Goal: Download file/media

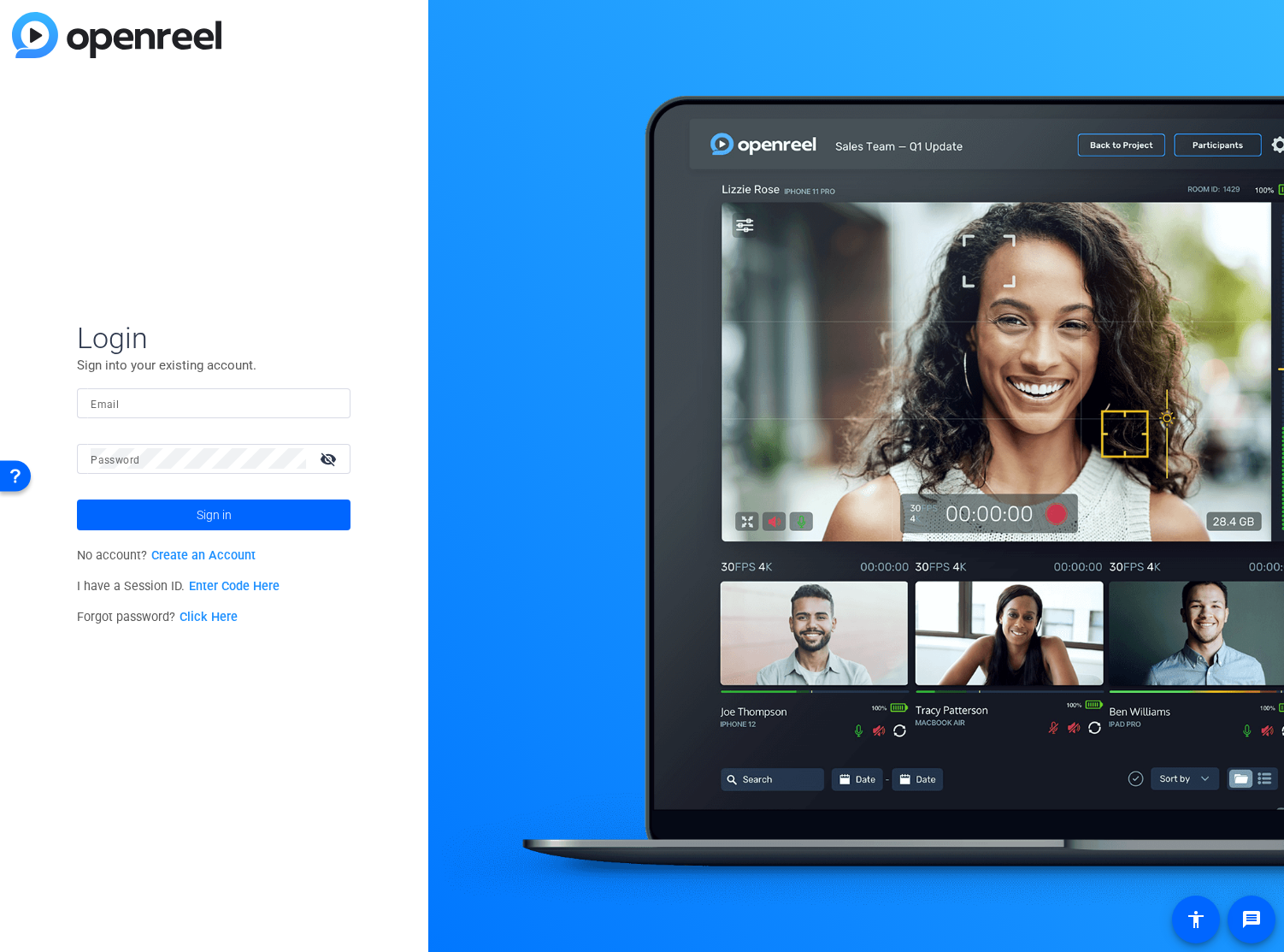
click at [109, 405] on mat-label "Email" at bounding box center [104, 404] width 28 height 12
click at [109, 405] on input "Email" at bounding box center [213, 402] width 246 height 21
type input "openreel@fridaysfilms.com"
click at [198, 515] on span "Sign in" at bounding box center [214, 514] width 35 height 43
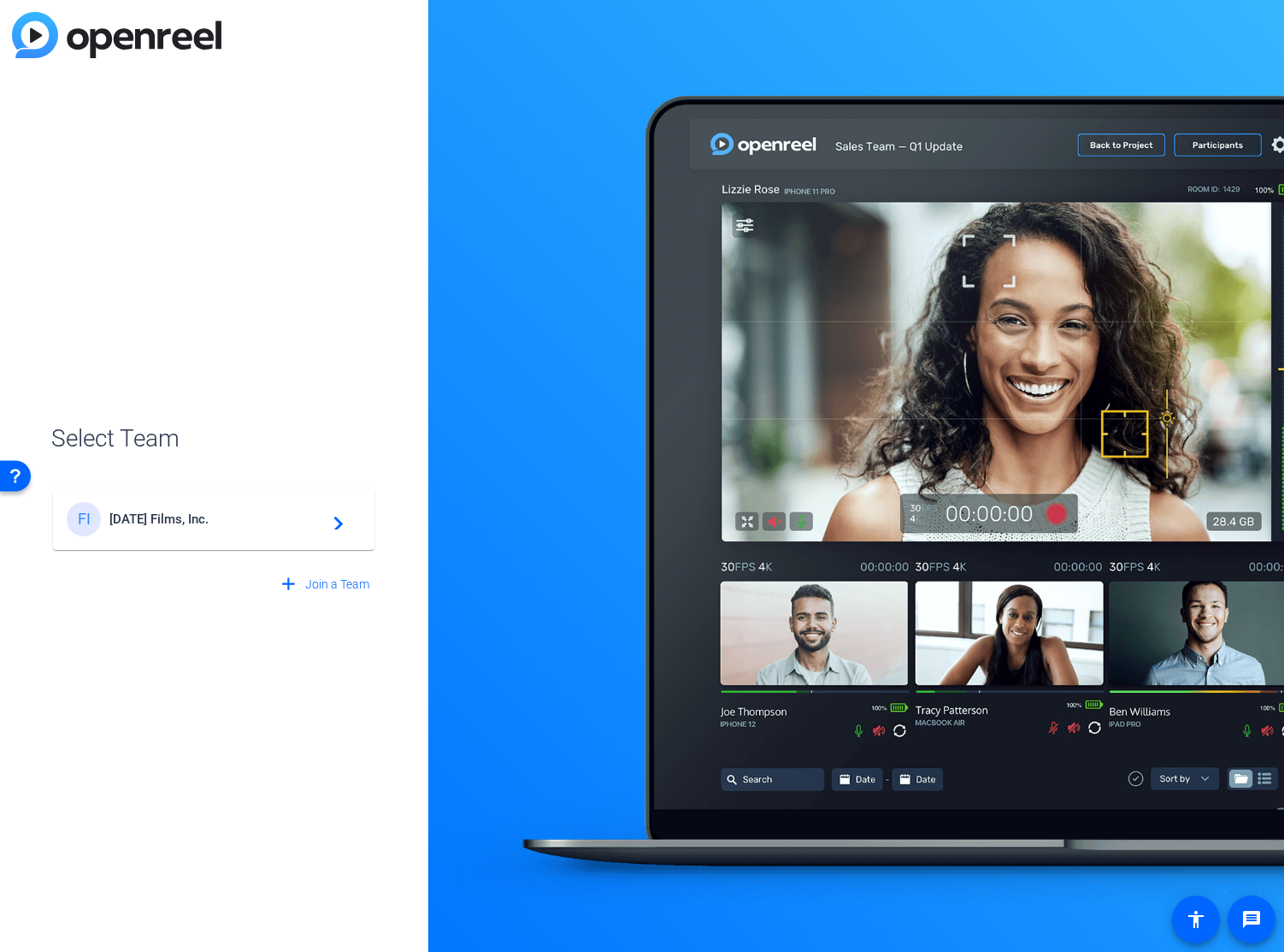
click at [181, 527] on div "FI Friday's Films, Inc. navigate_next" at bounding box center [213, 519] width 295 height 35
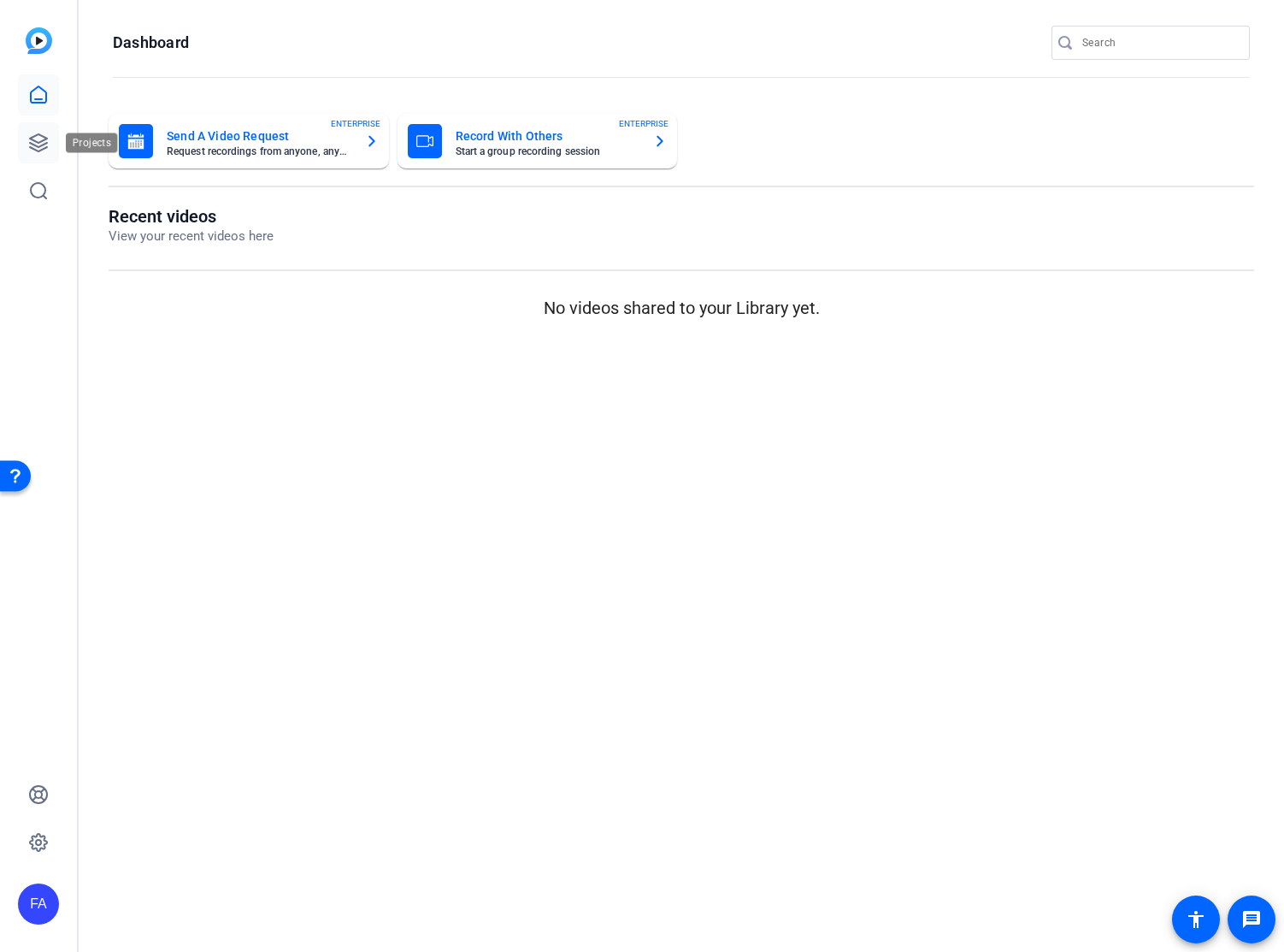
click at [37, 142] on icon at bounding box center [38, 142] width 17 height 17
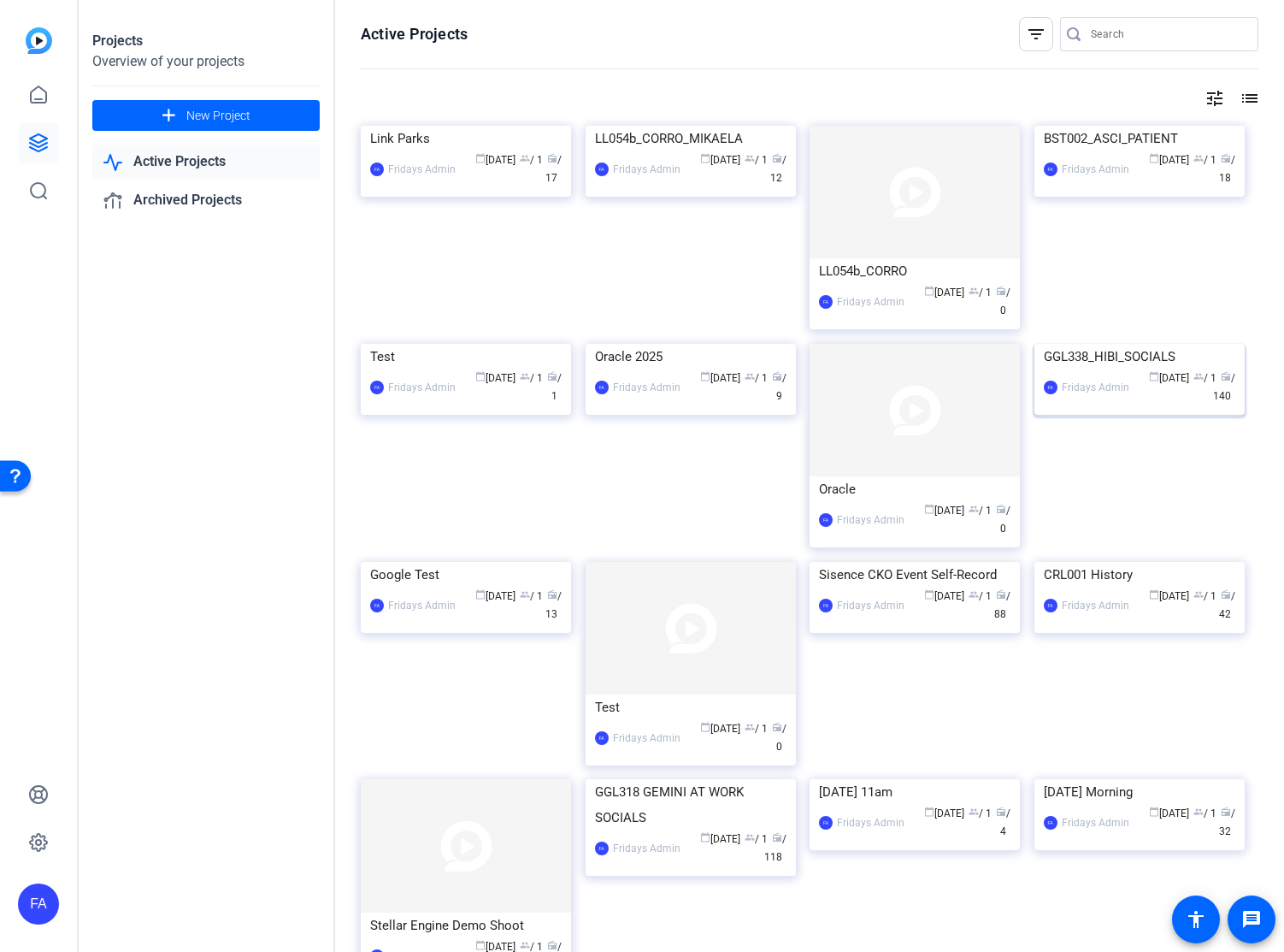
click at [1134, 344] on img at bounding box center [1140, 344] width 211 height 0
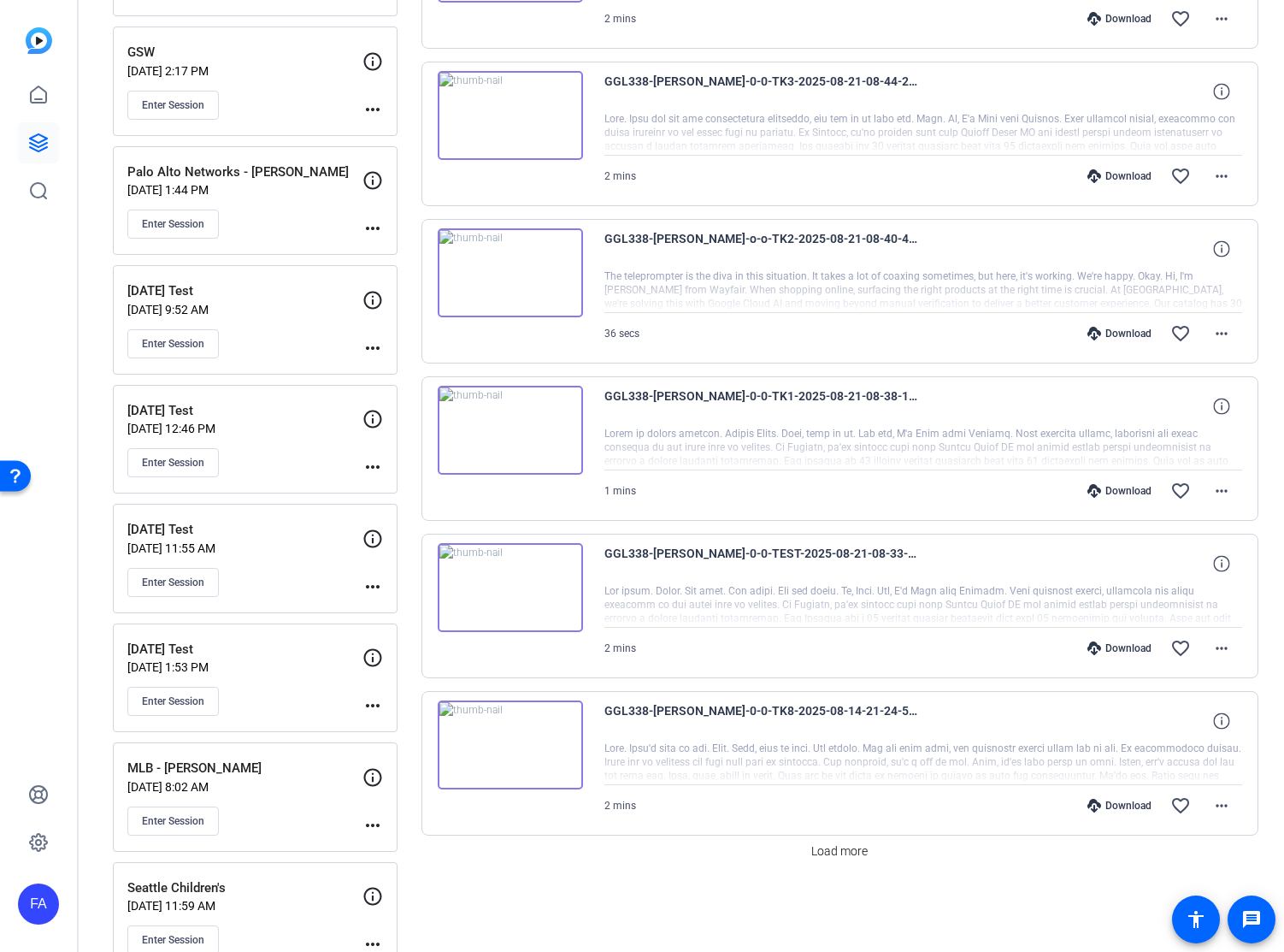
scroll to position [1085, 0]
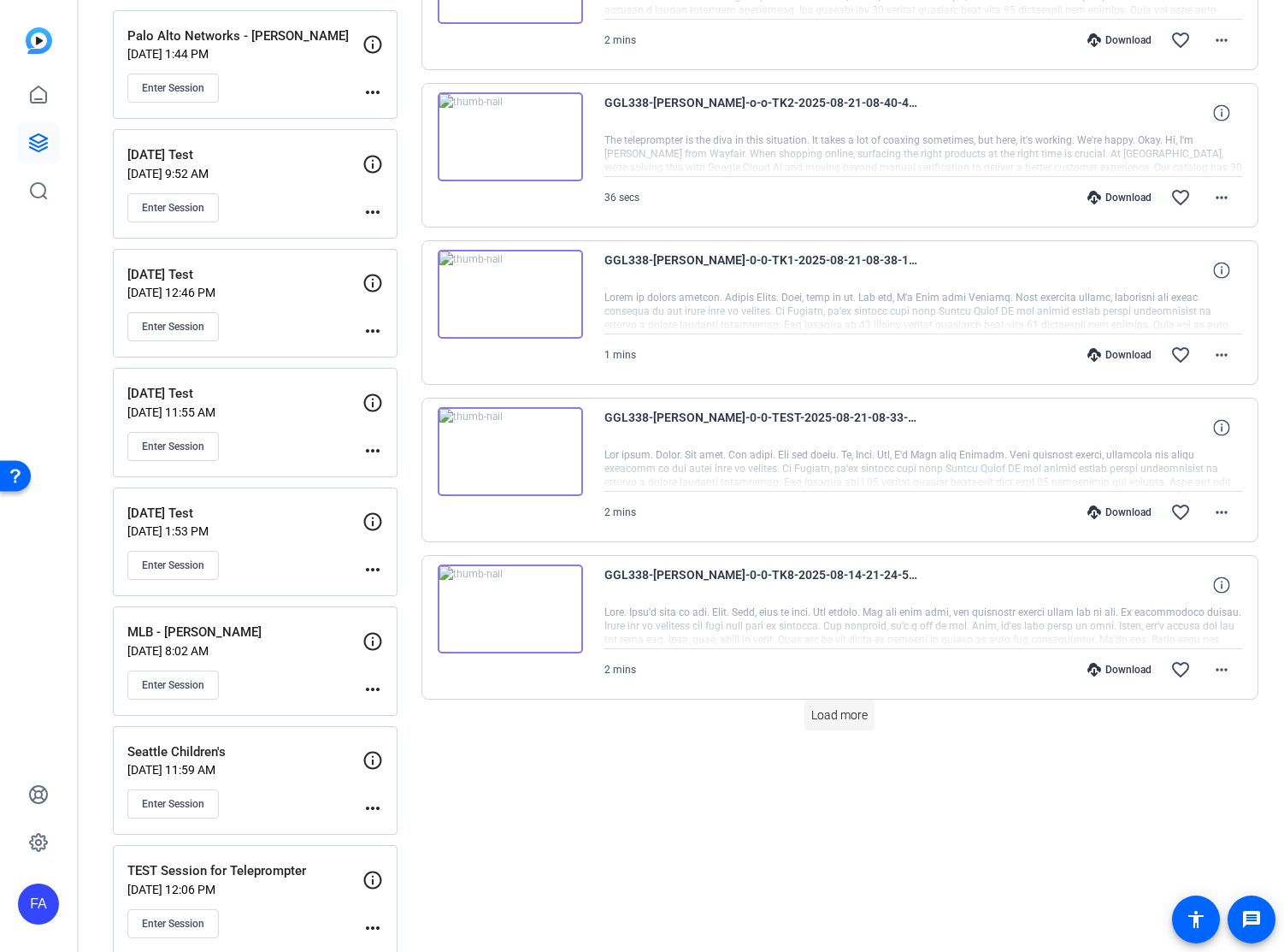
click at [828, 716] on span "Load more" at bounding box center [840, 716] width 57 height 18
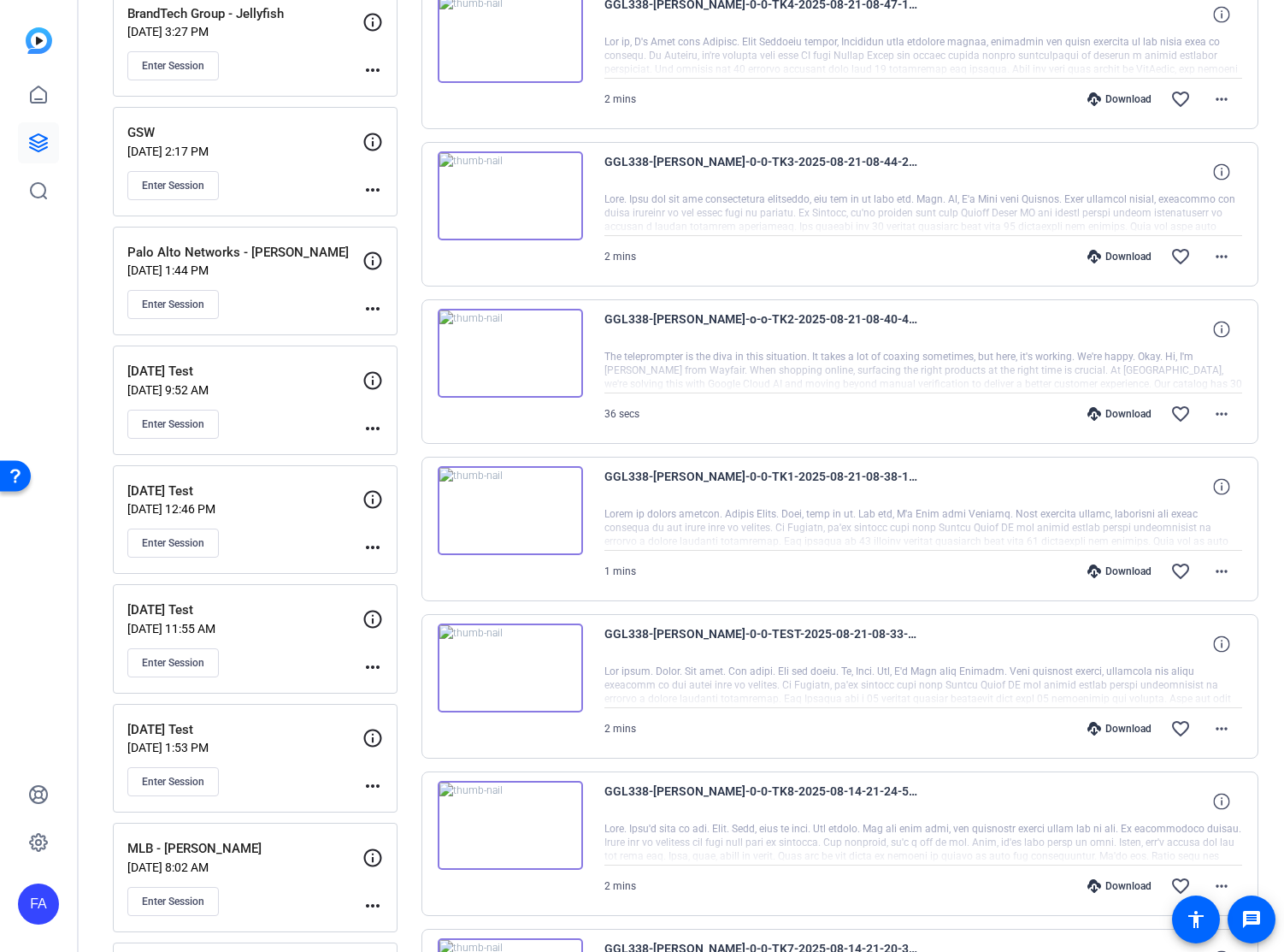
scroll to position [871, 0]
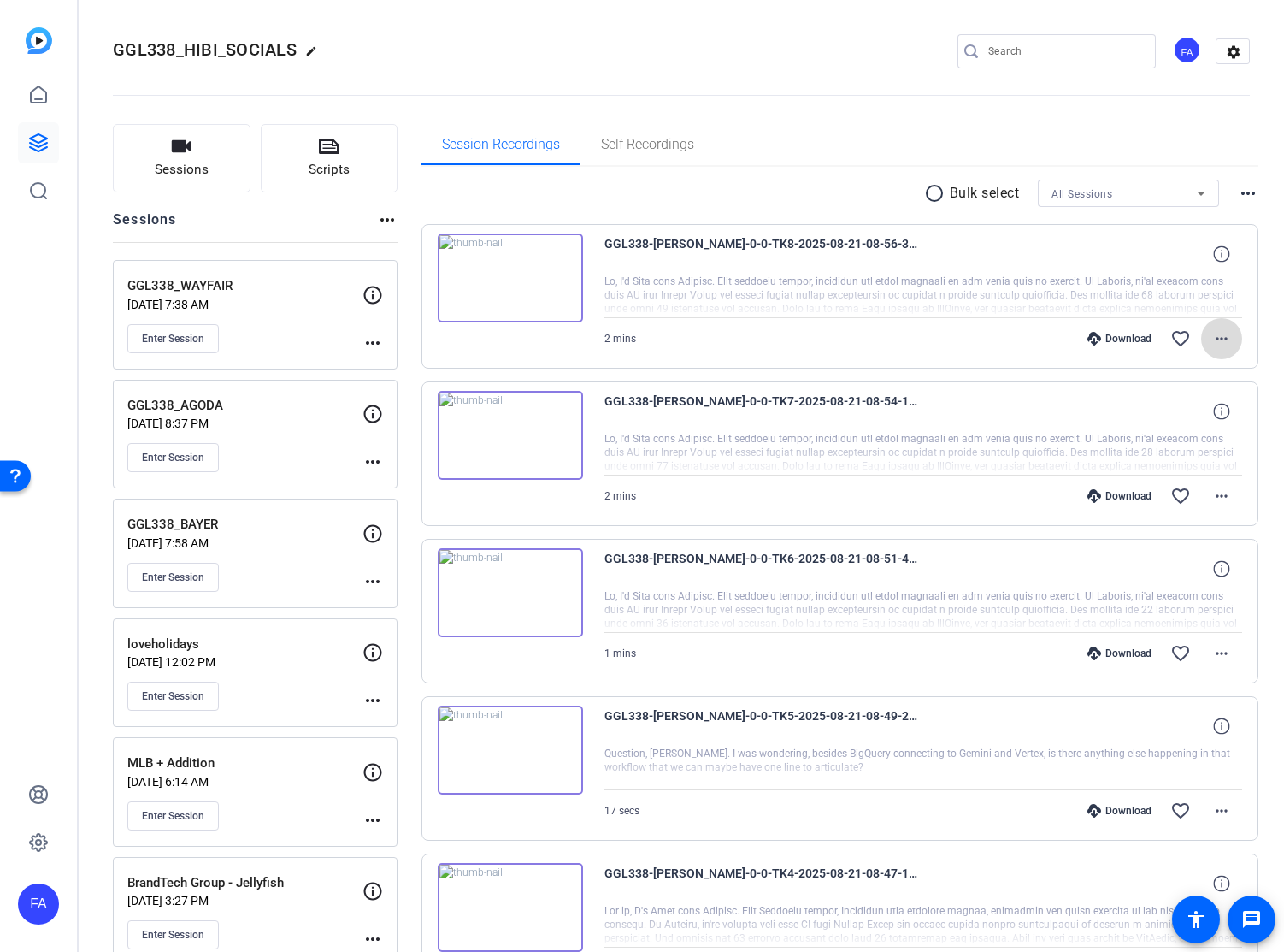
click at [1227, 336] on mat-icon "more_horiz" at bounding box center [1222, 338] width 21 height 21
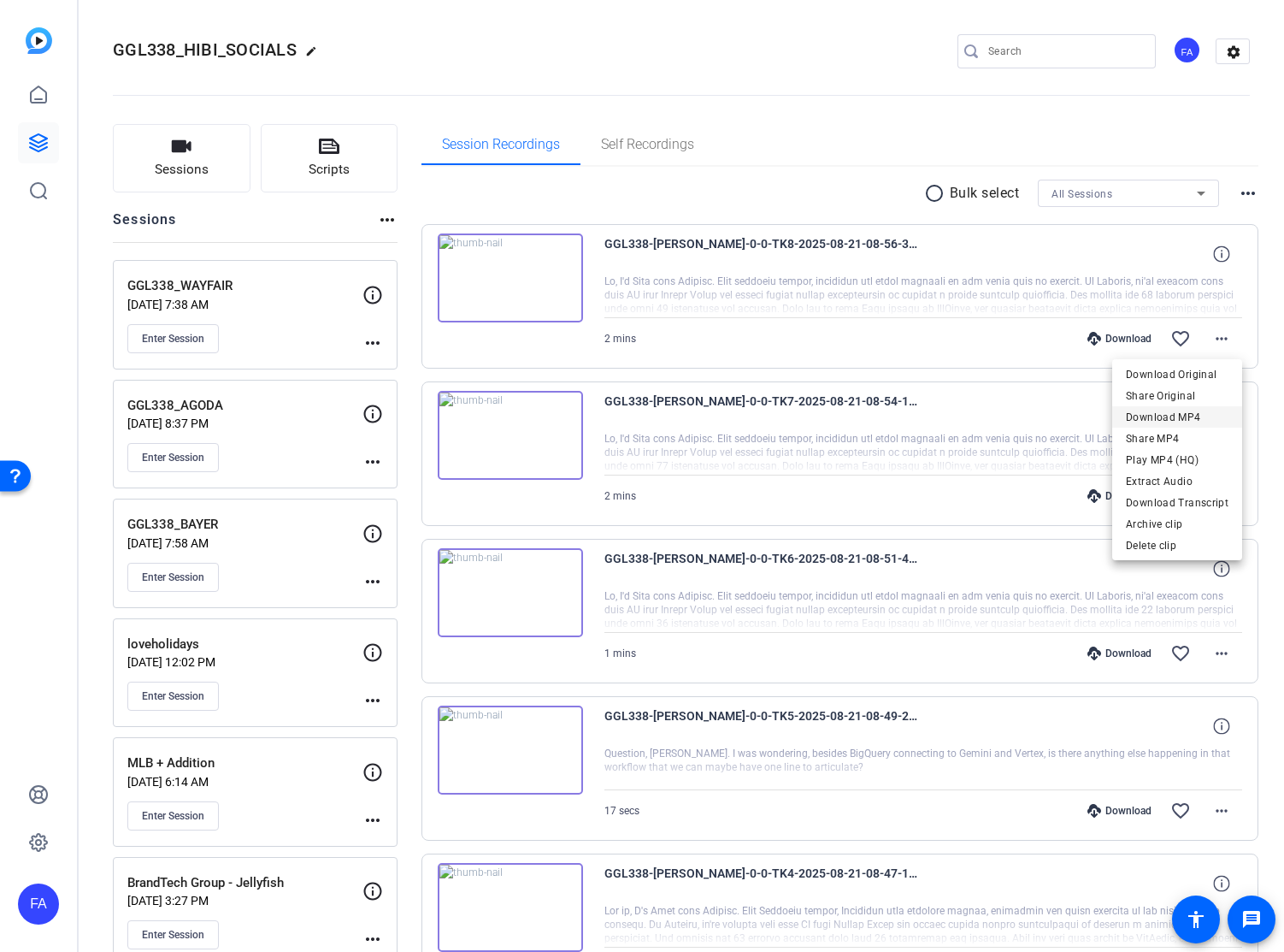
click at [1196, 415] on span "Download MP4" at bounding box center [1177, 417] width 103 height 21
click at [1219, 495] on mat-icon "more_horiz" at bounding box center [1222, 496] width 21 height 21
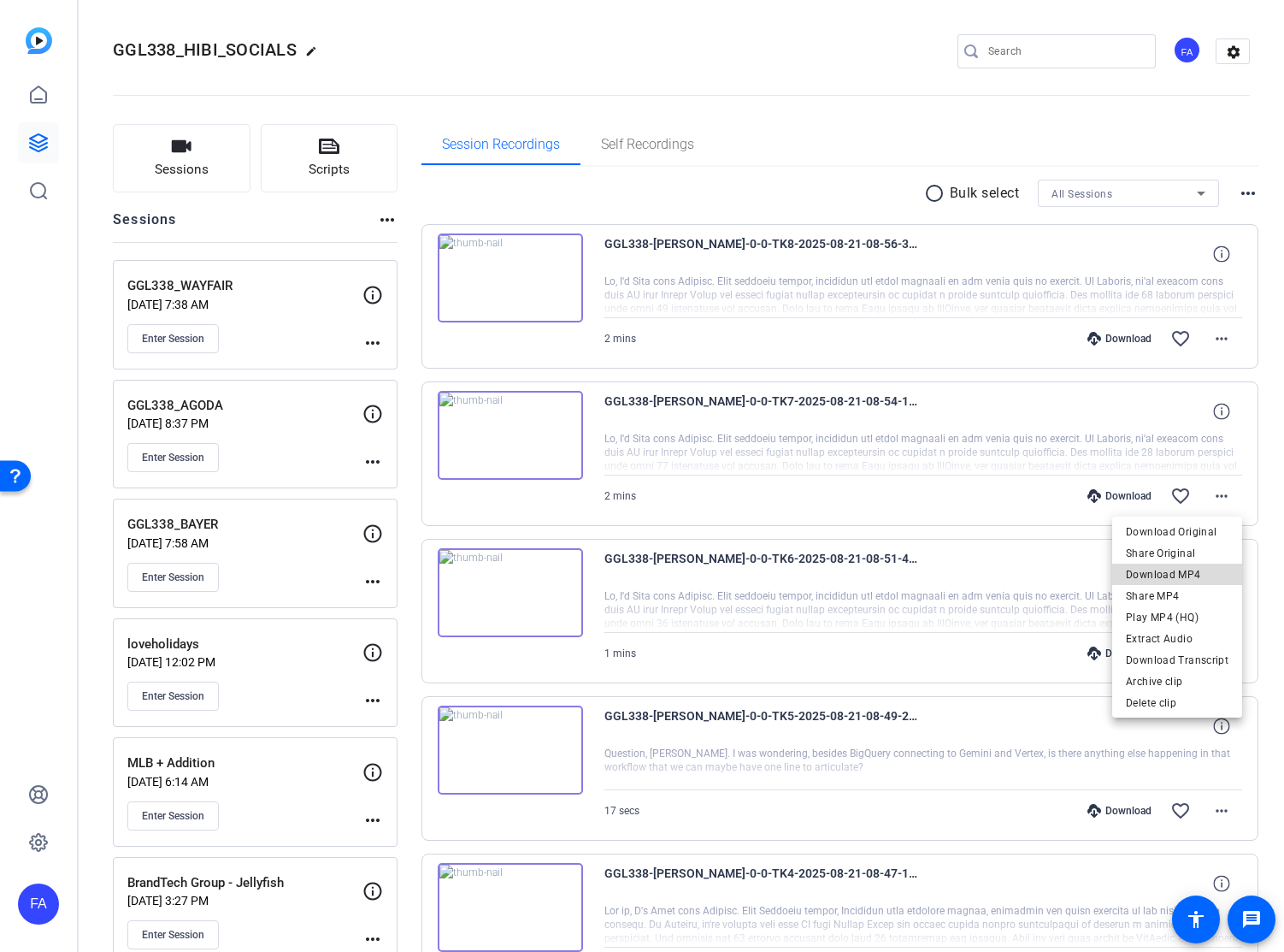
click at [1192, 567] on span "Download MP4" at bounding box center [1177, 574] width 103 height 21
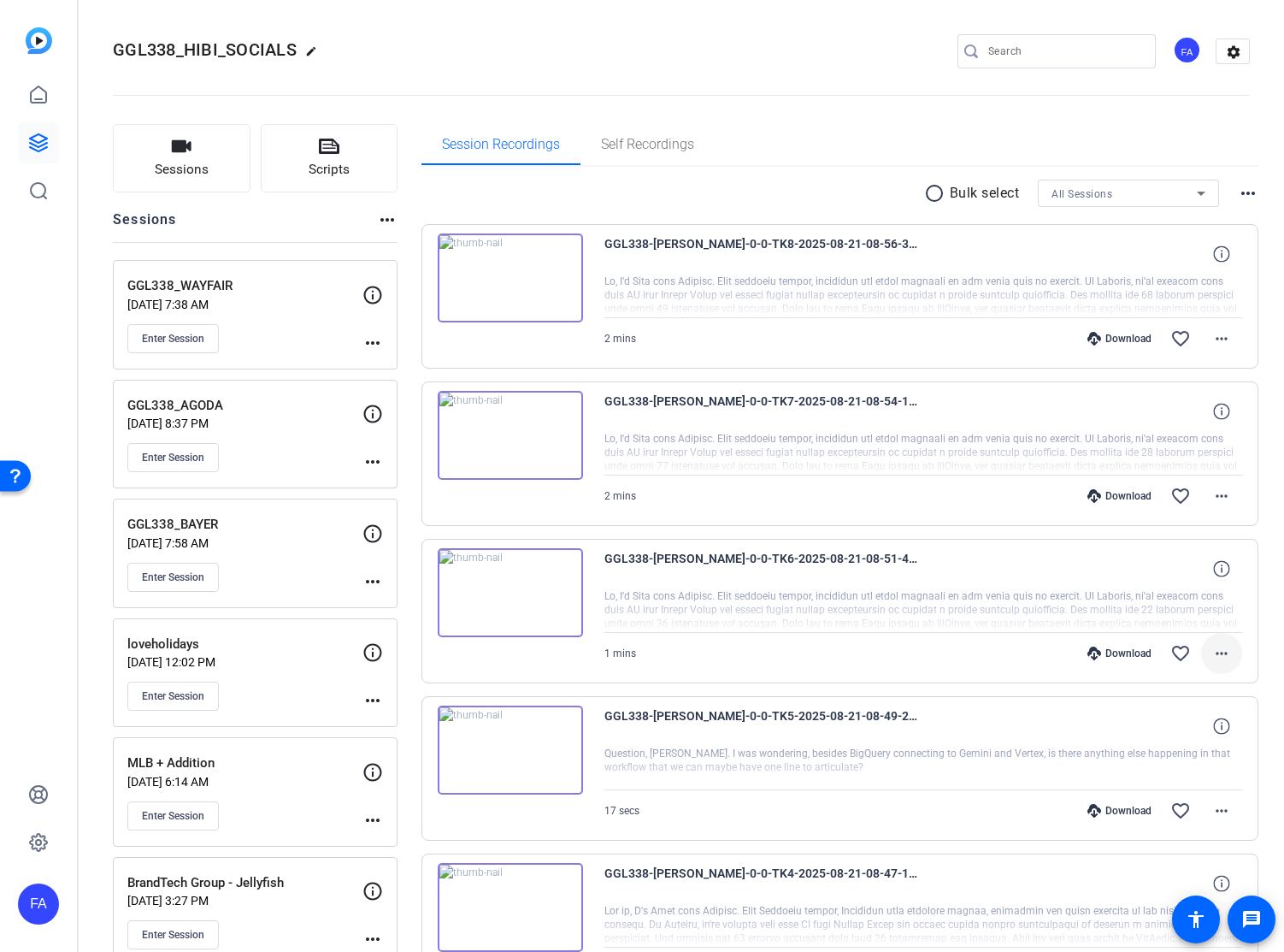
click at [1223, 653] on mat-icon "more_horiz" at bounding box center [1222, 653] width 21 height 21
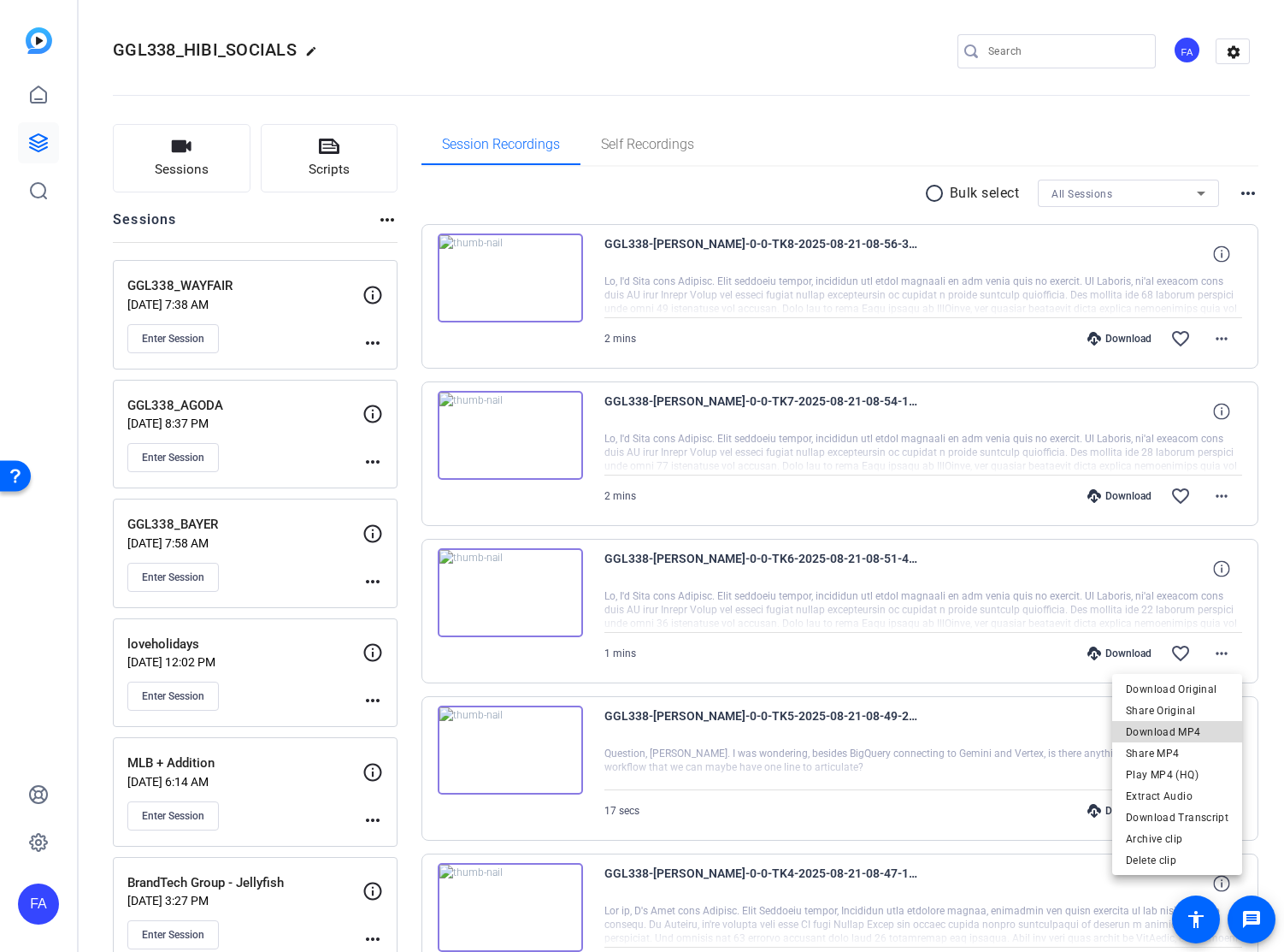
click at [1203, 730] on span "Download MP4" at bounding box center [1177, 731] width 103 height 21
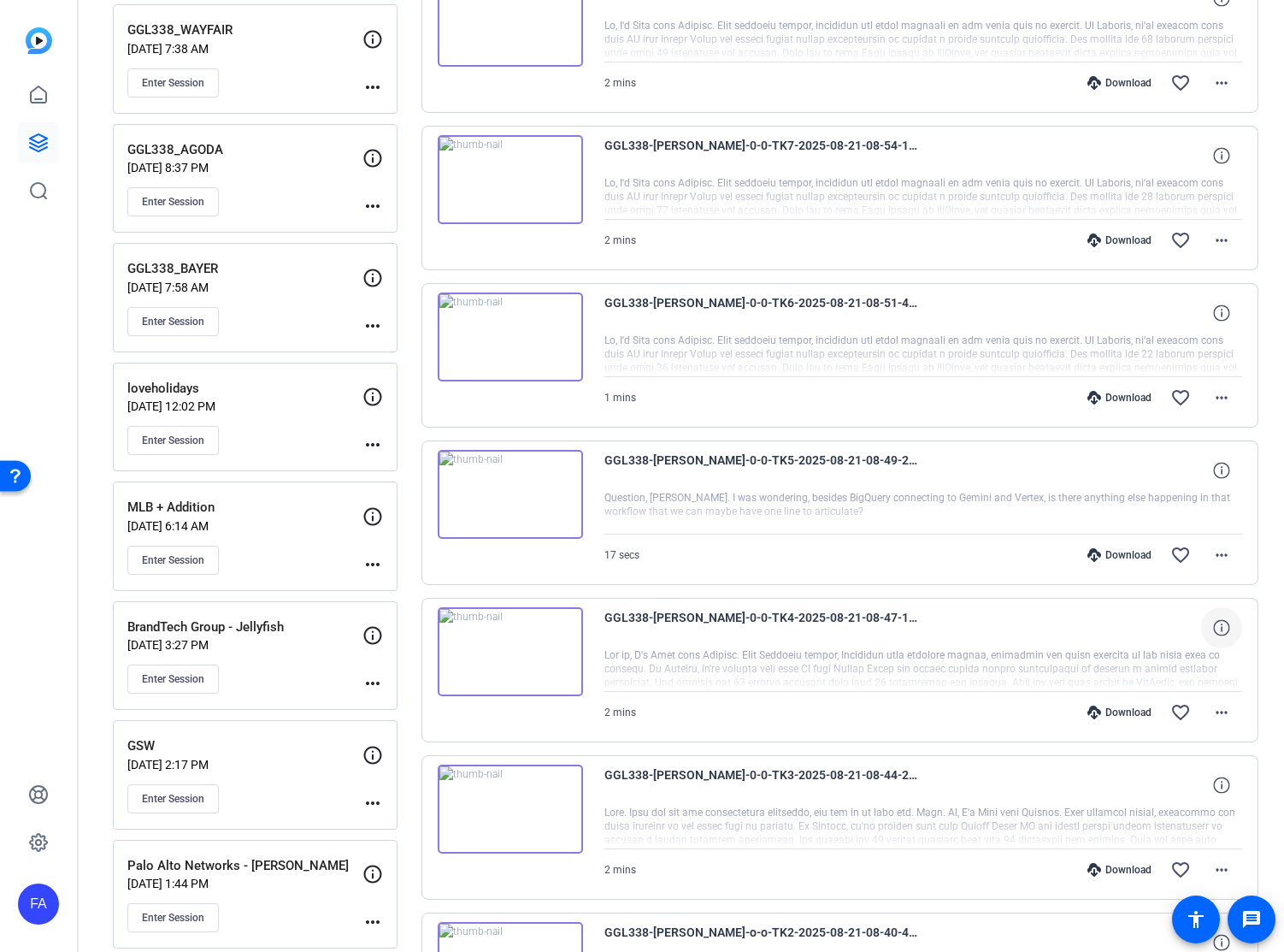
scroll to position [258, 0]
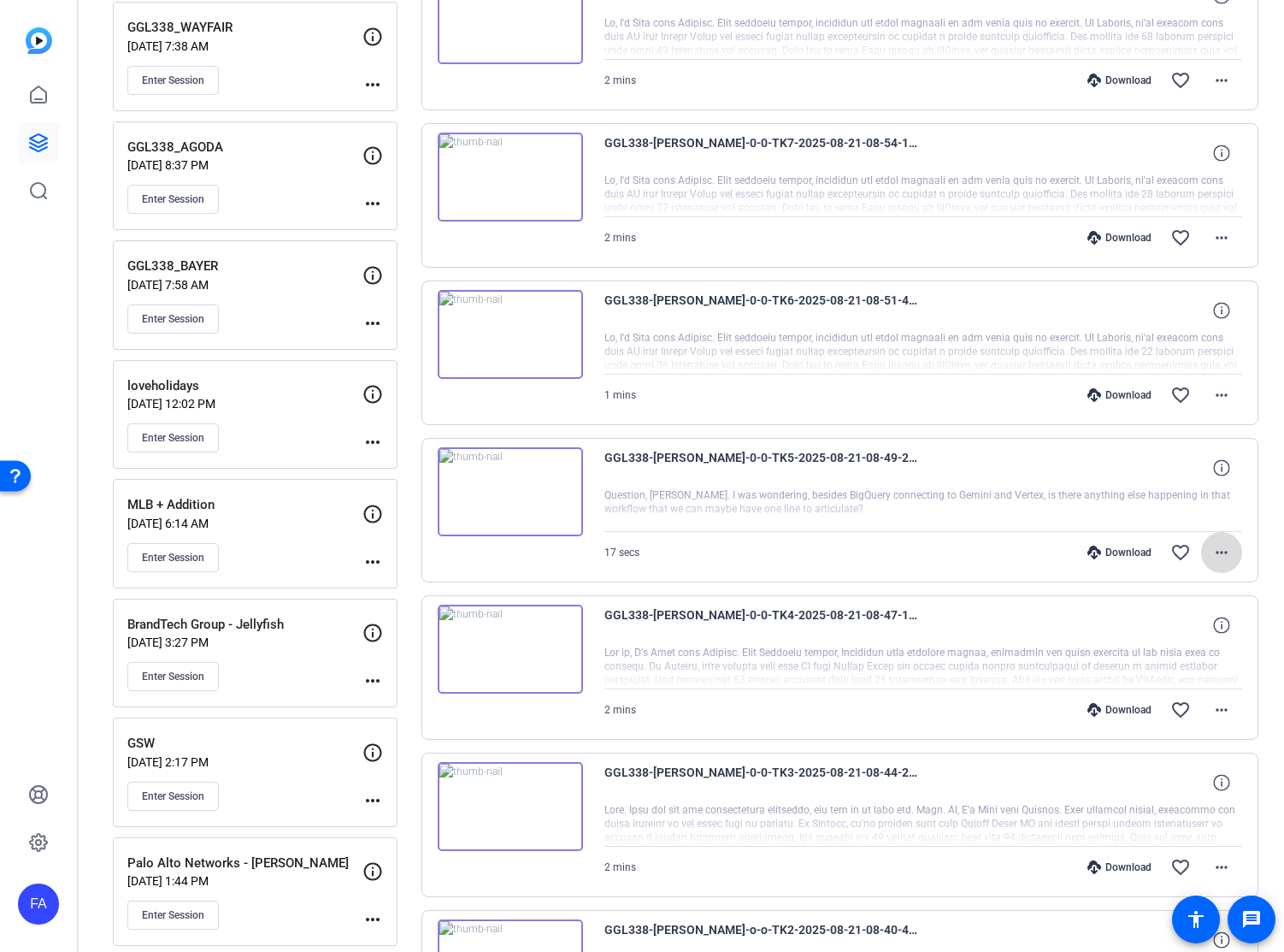
click at [1226, 546] on mat-icon "more_horiz" at bounding box center [1222, 553] width 21 height 21
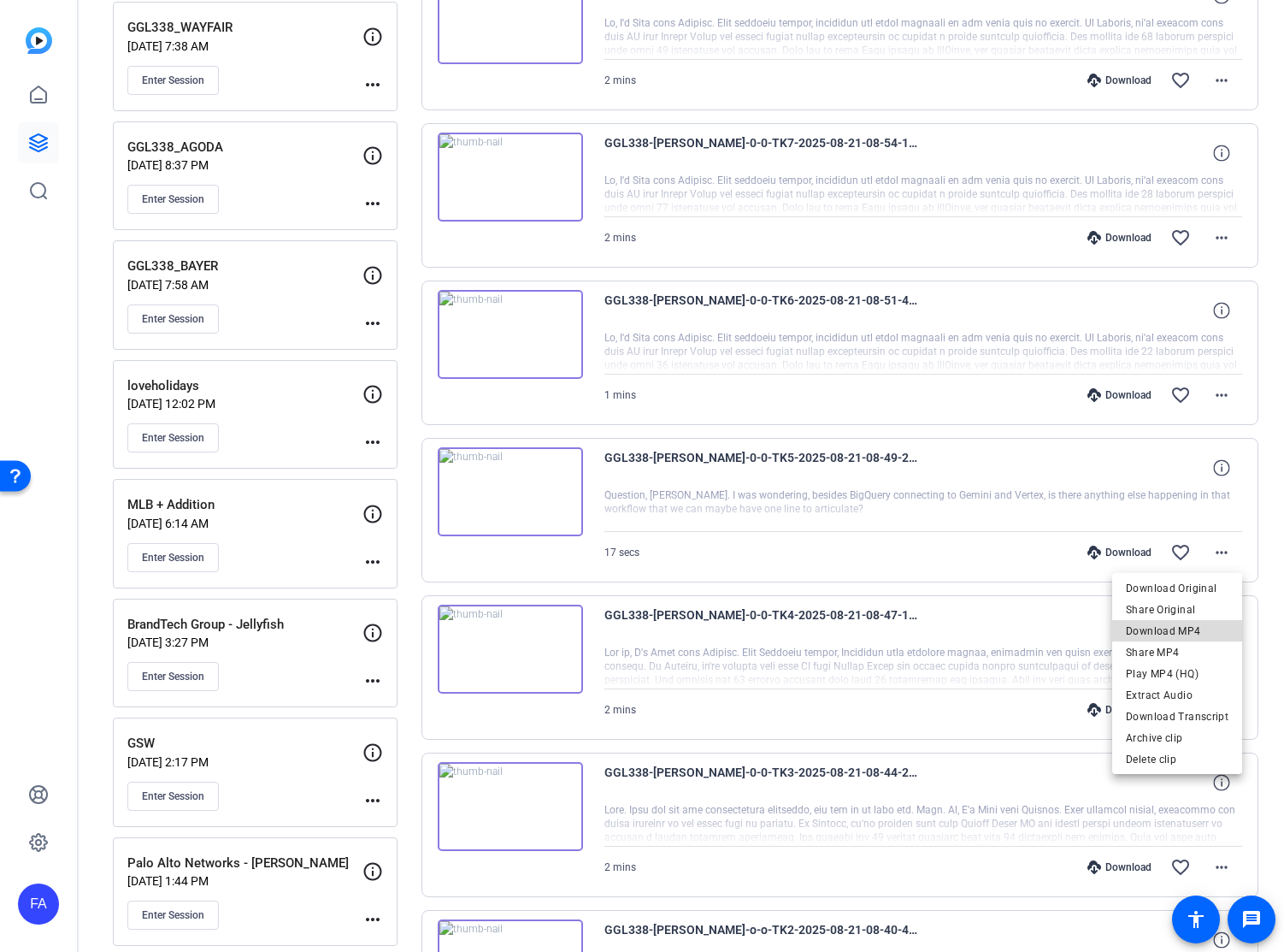
click at [1190, 634] on span "Download MP4" at bounding box center [1177, 631] width 103 height 21
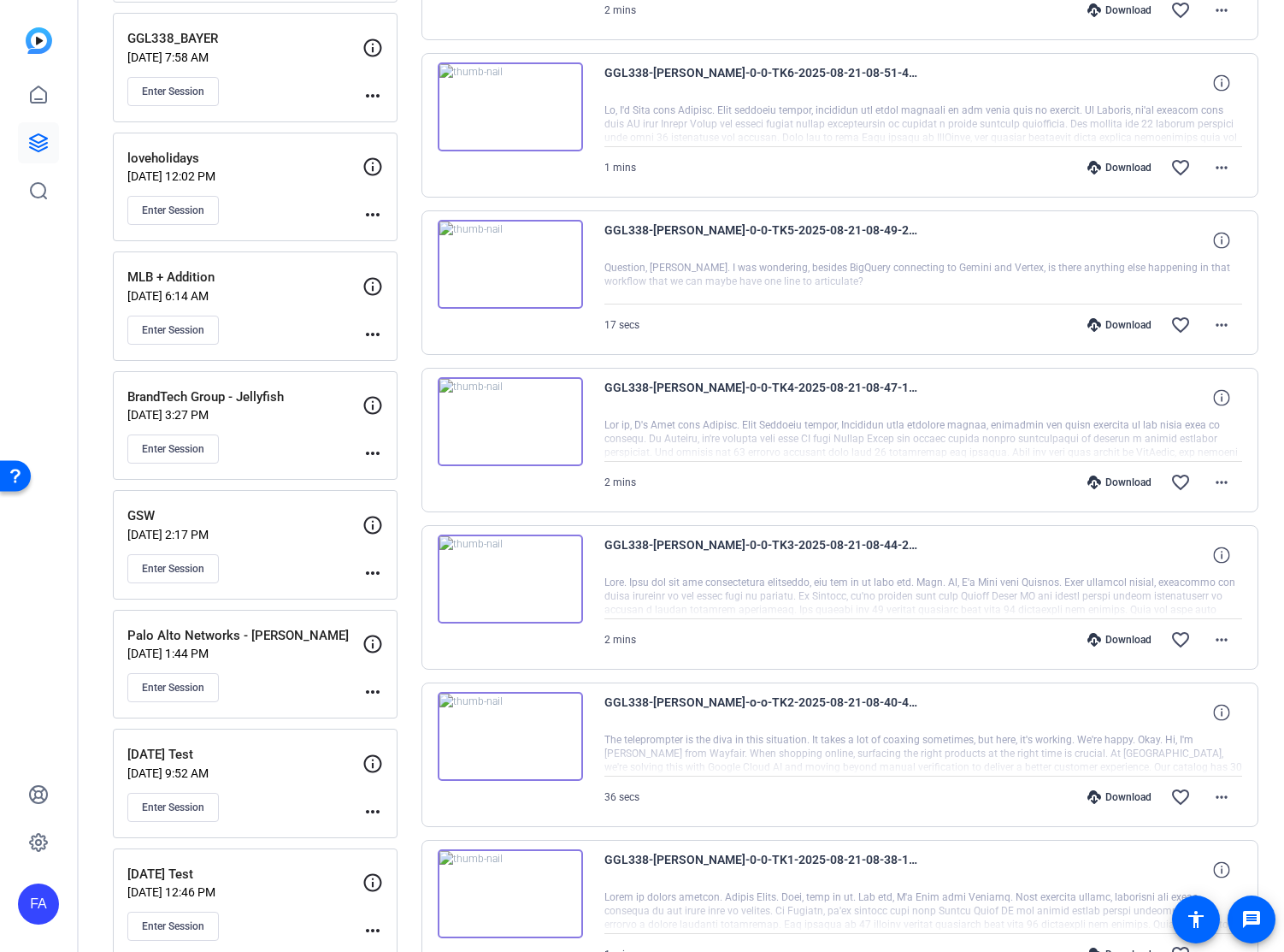
scroll to position [490, 0]
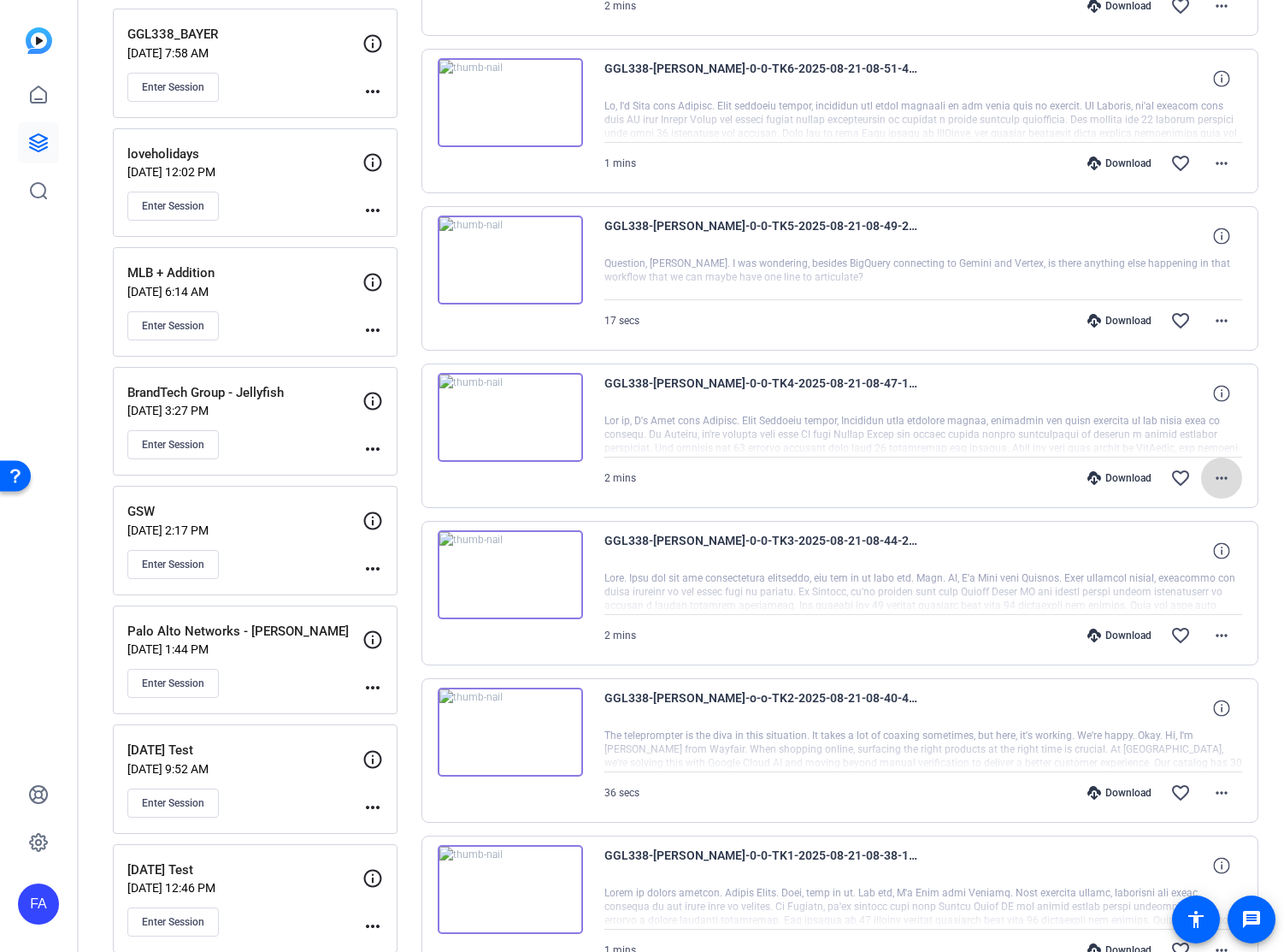
click at [1222, 476] on mat-icon "more_horiz" at bounding box center [1222, 478] width 21 height 21
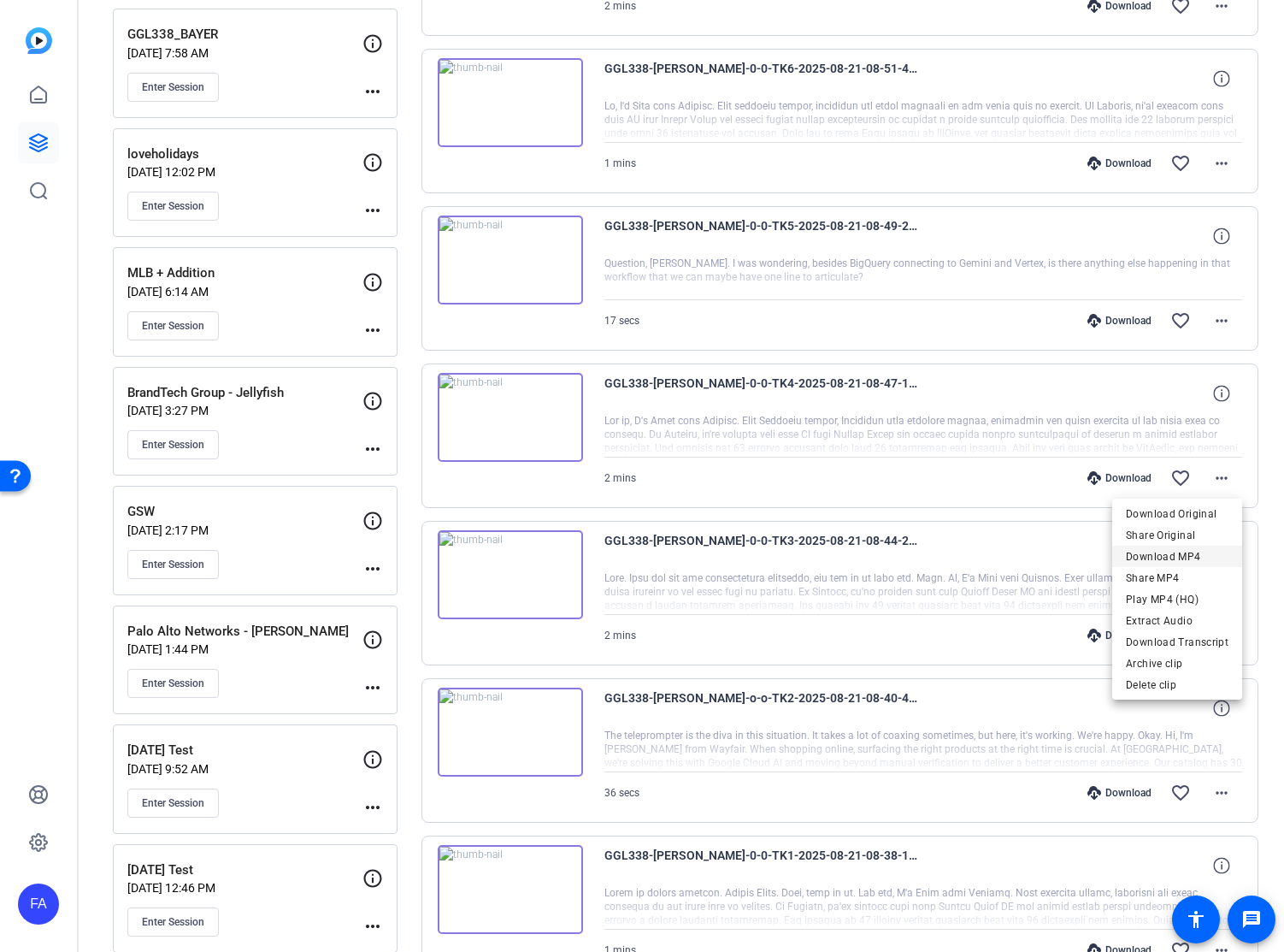
click at [1193, 551] on span "Download MP4" at bounding box center [1177, 556] width 103 height 21
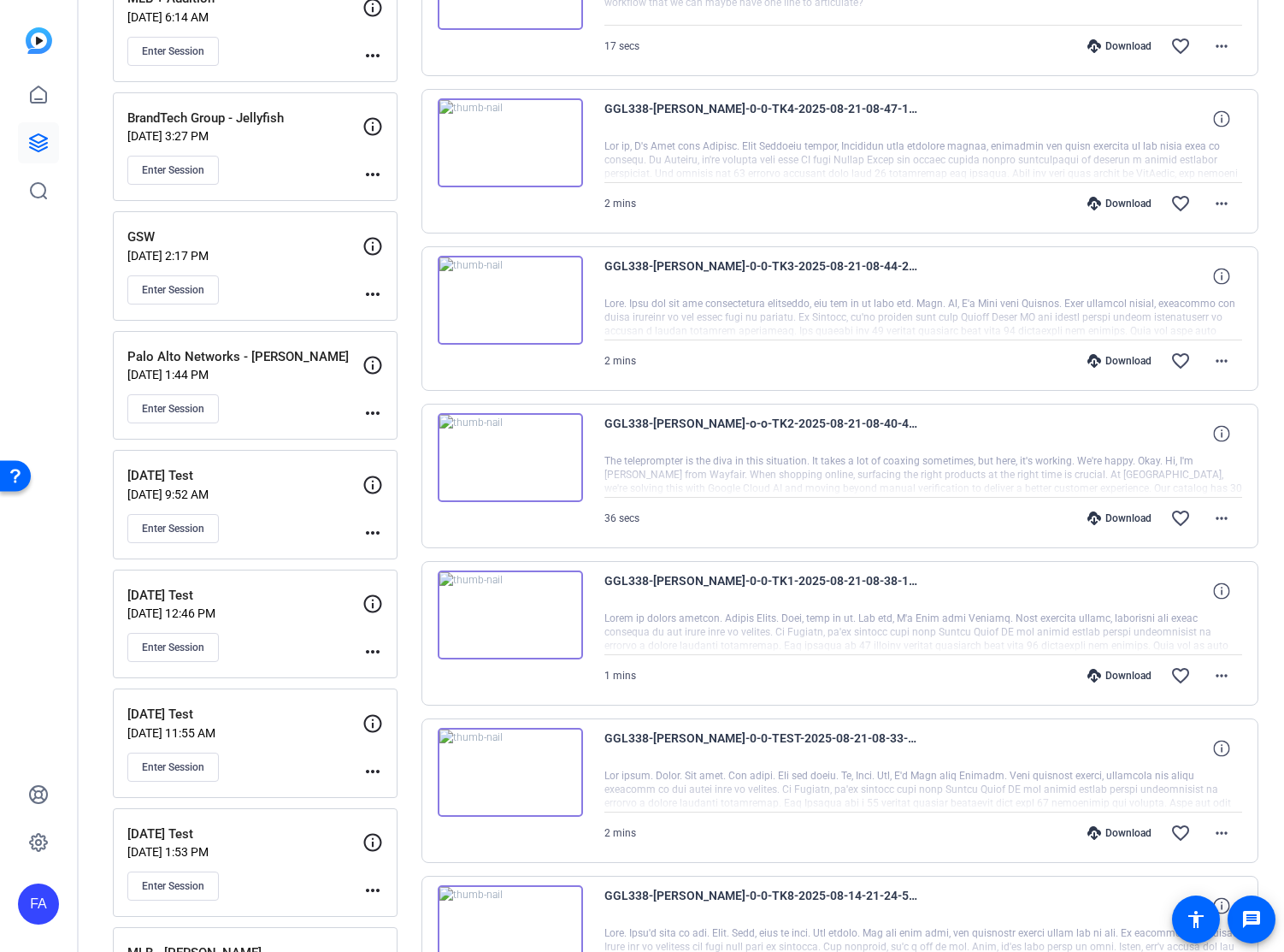
scroll to position [765, 0]
click at [1220, 358] on mat-icon "more_horiz" at bounding box center [1222, 360] width 21 height 21
click at [1198, 438] on span "Download MP4" at bounding box center [1177, 439] width 103 height 21
click at [1227, 512] on mat-icon "more_horiz" at bounding box center [1222, 517] width 21 height 21
click at [1196, 595] on span "Download MP4" at bounding box center [1177, 595] width 103 height 21
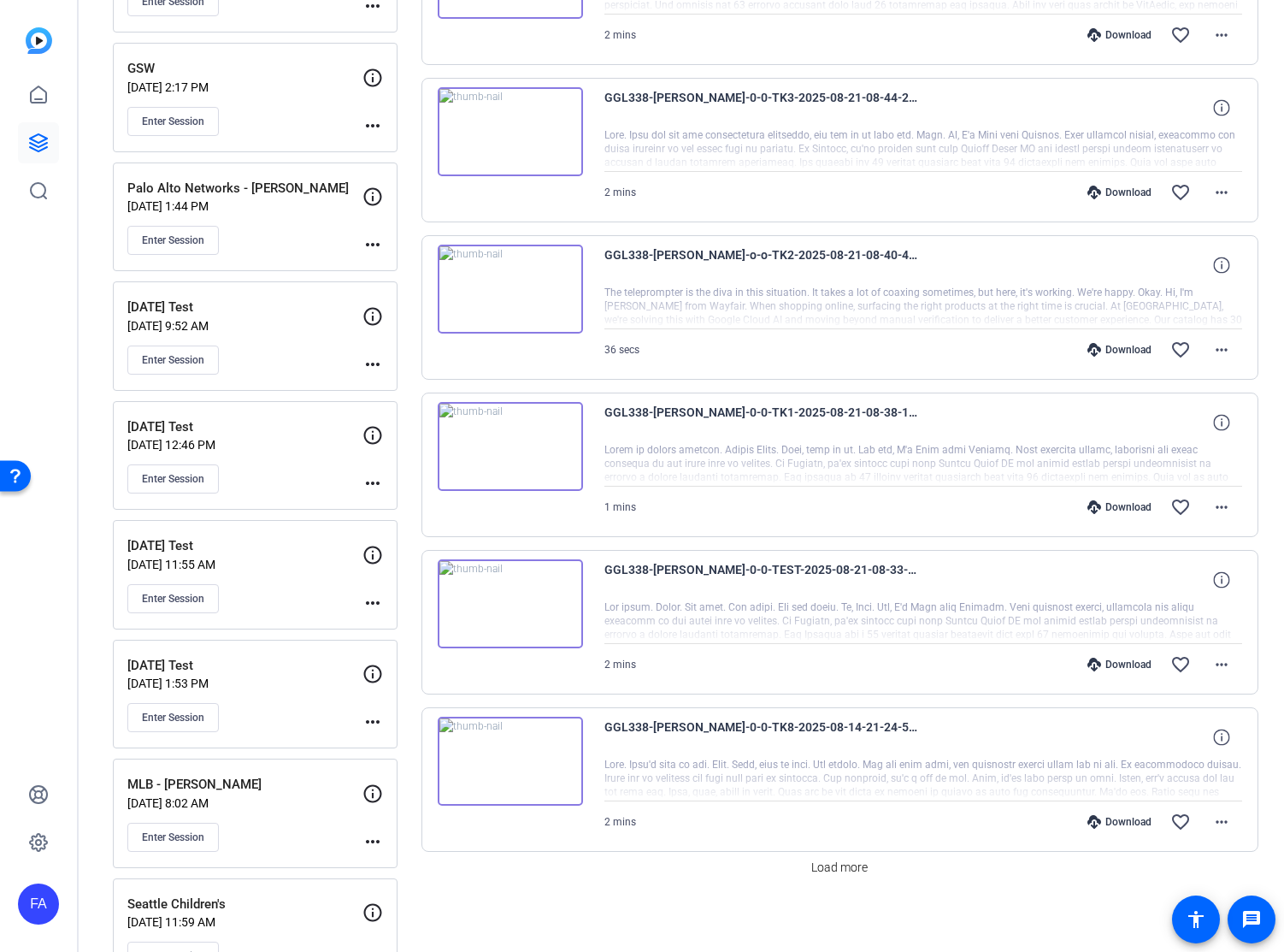
scroll to position [939, 0]
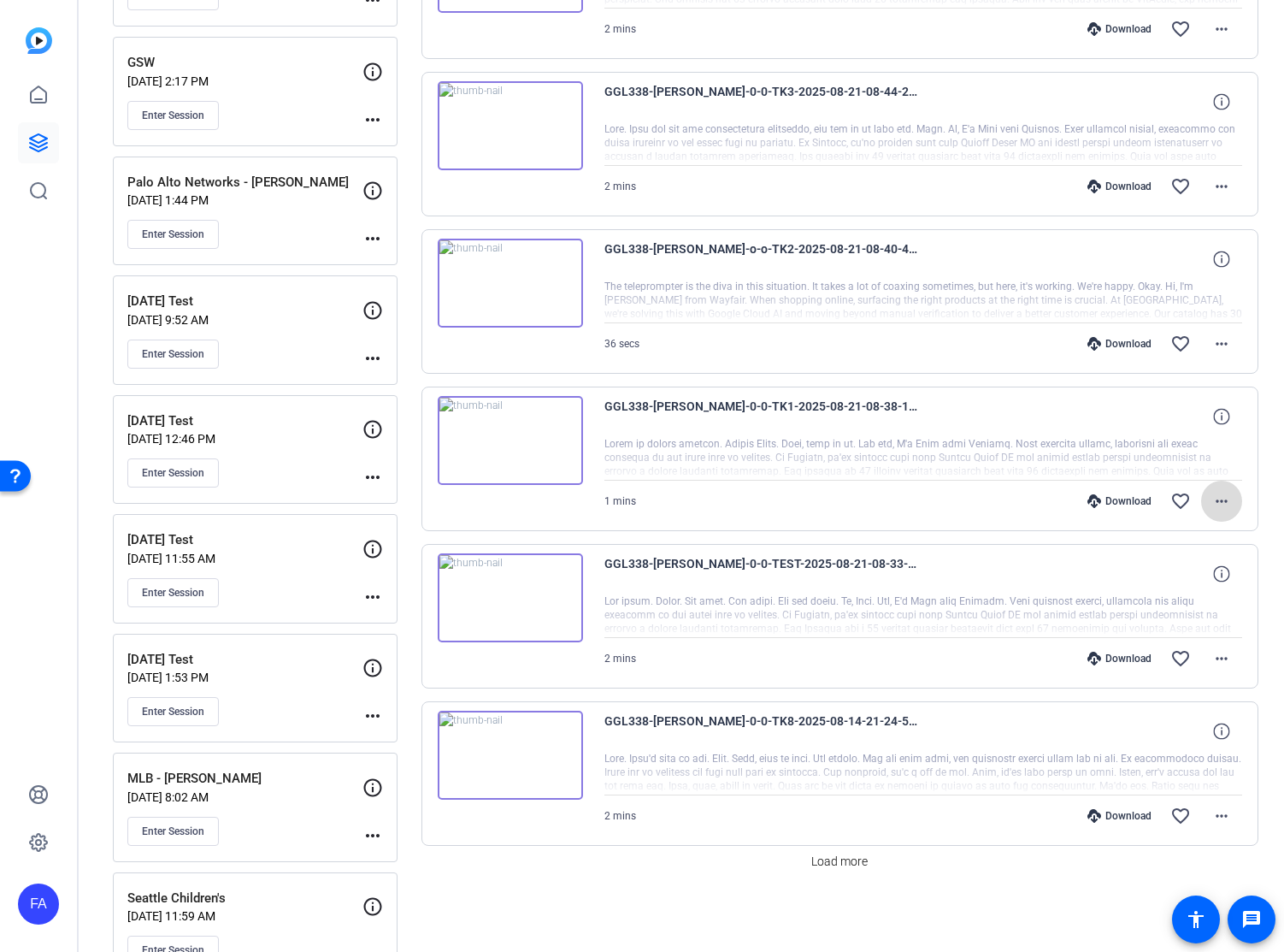
click at [1220, 499] on mat-icon "more_horiz" at bounding box center [1222, 501] width 21 height 21
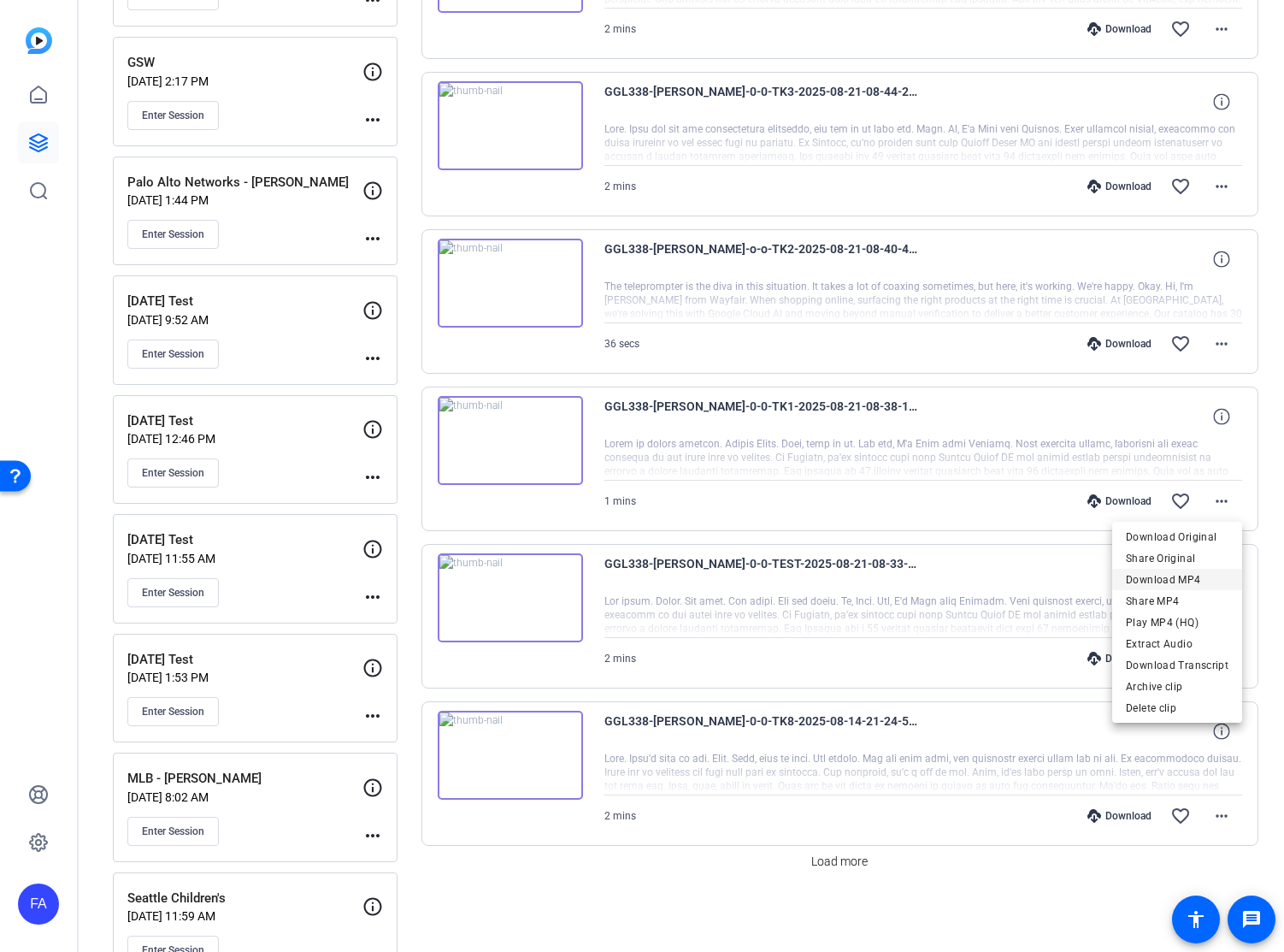
click at [1192, 576] on span "Download MP4" at bounding box center [1177, 580] width 103 height 21
click at [1267, 605] on div "Sessions Scripts Sessions more_horiz GGL338_WAYFAIR [DATE] 7:38 AM Enter Sessio…" at bounding box center [681, 262] width 1206 height 2197
click at [1223, 654] on mat-icon "more_horiz" at bounding box center [1222, 658] width 21 height 21
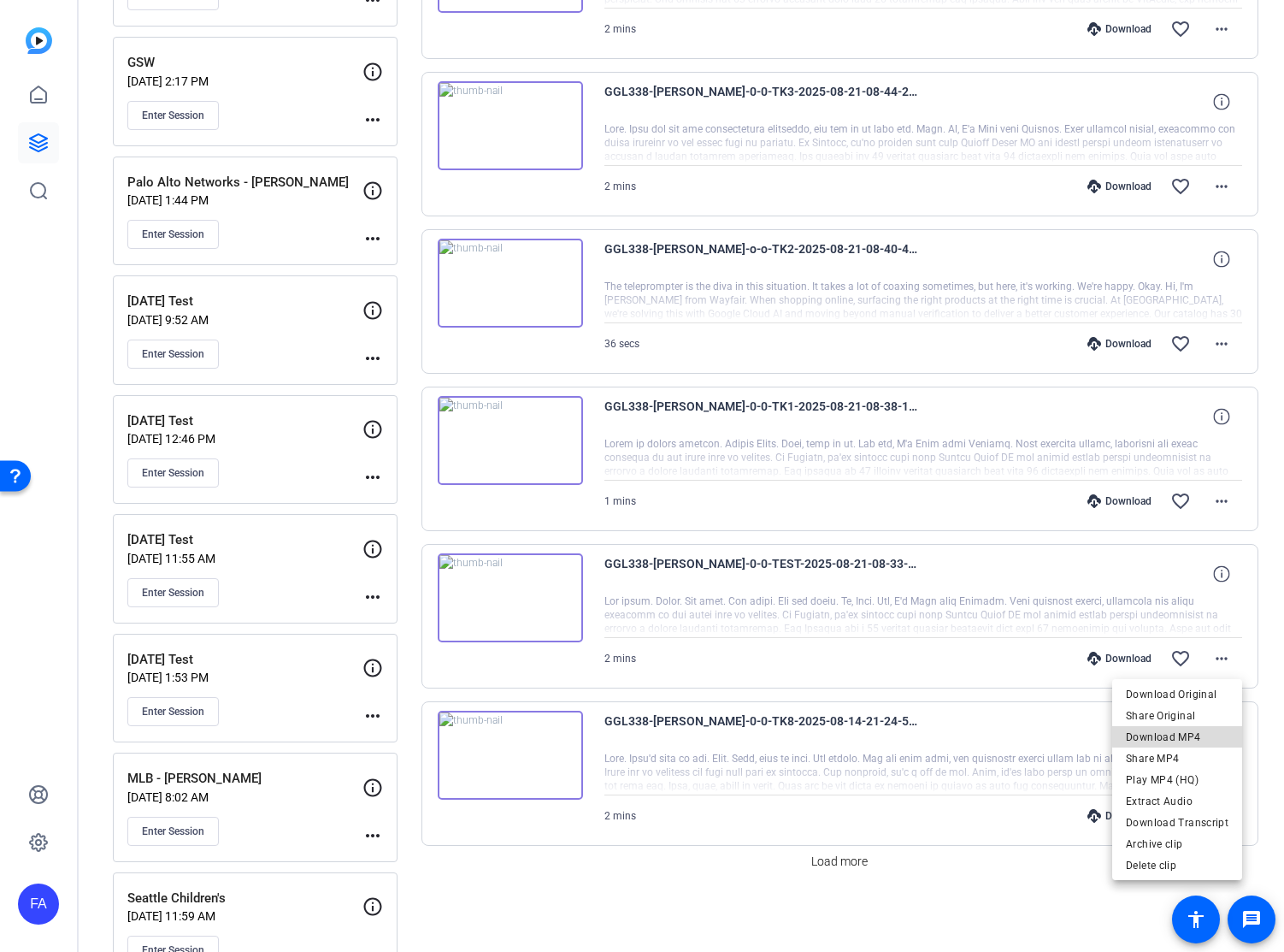
click at [1192, 735] on span "Download MP4" at bounding box center [1177, 737] width 103 height 21
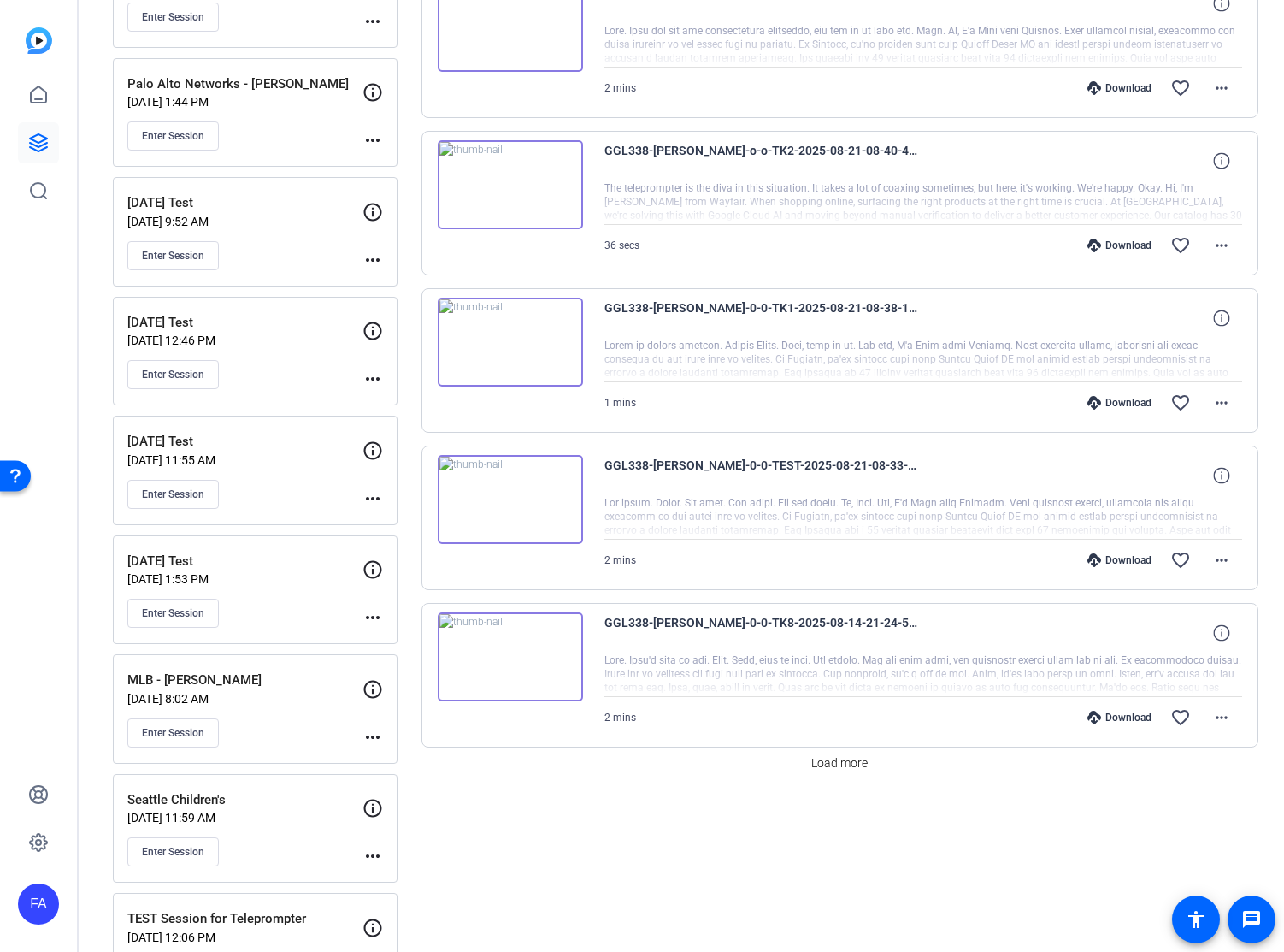
scroll to position [1103, 0]
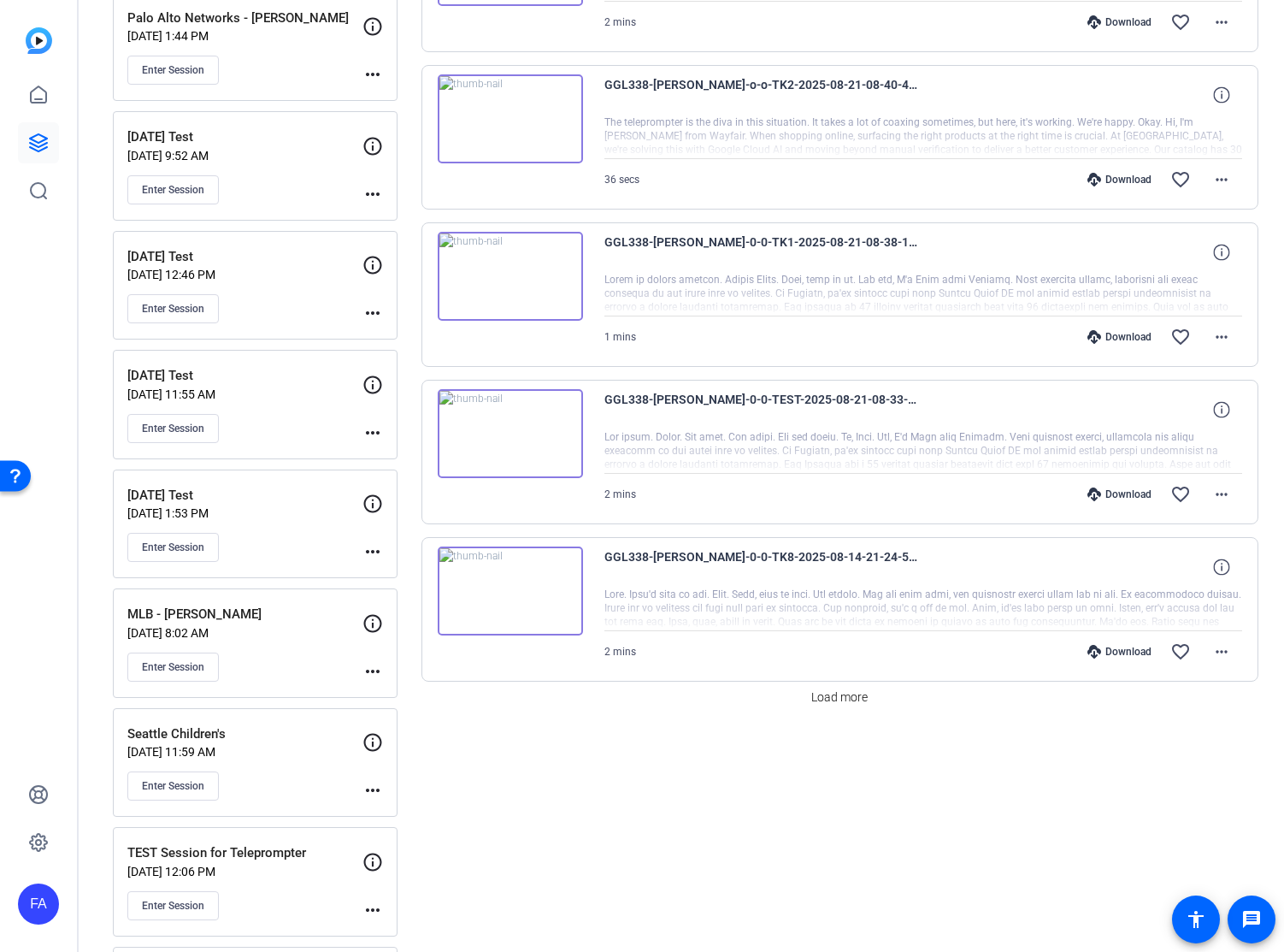
click at [46, 911] on div "FA" at bounding box center [38, 904] width 41 height 41
click at [207, 894] on mat-icon "logout" at bounding box center [205, 889] width 21 height 21
